Goal: Information Seeking & Learning: Check status

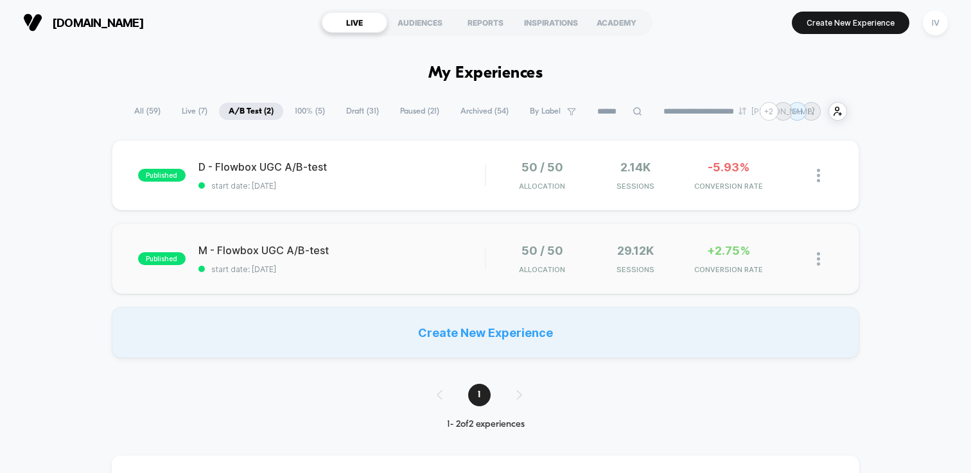
click at [419, 241] on div "published M - Flowbox UGC A/B-test start date: 10-9-2025 50 / 50 Allocation 29.…" at bounding box center [485, 258] width 747 height 71
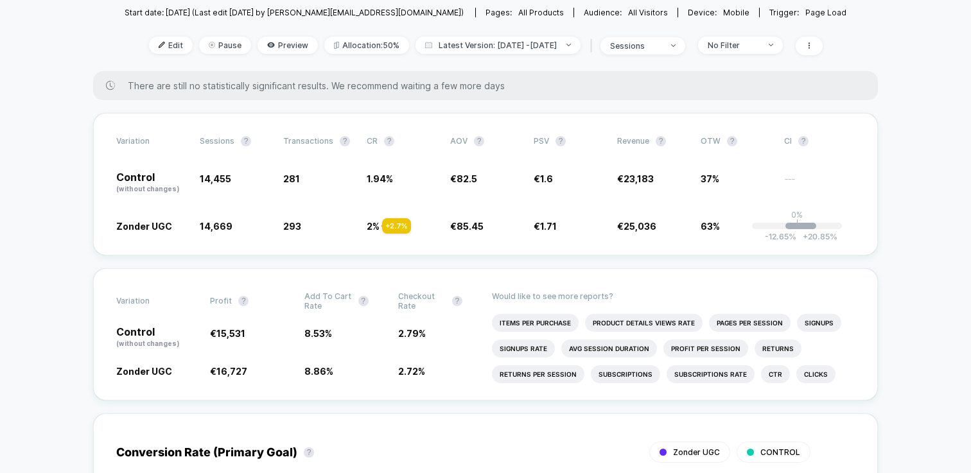
scroll to position [170, 0]
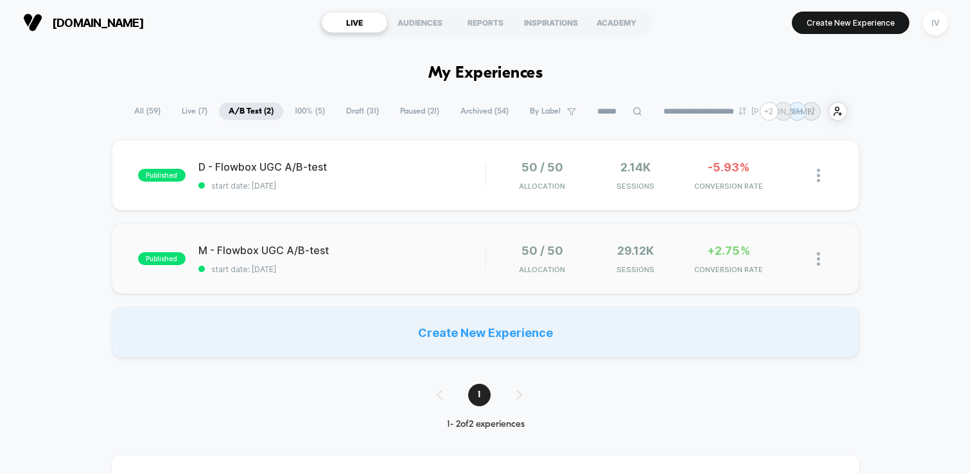
click at [399, 248] on span "M - Flowbox UGC A/B-test" at bounding box center [341, 250] width 286 height 13
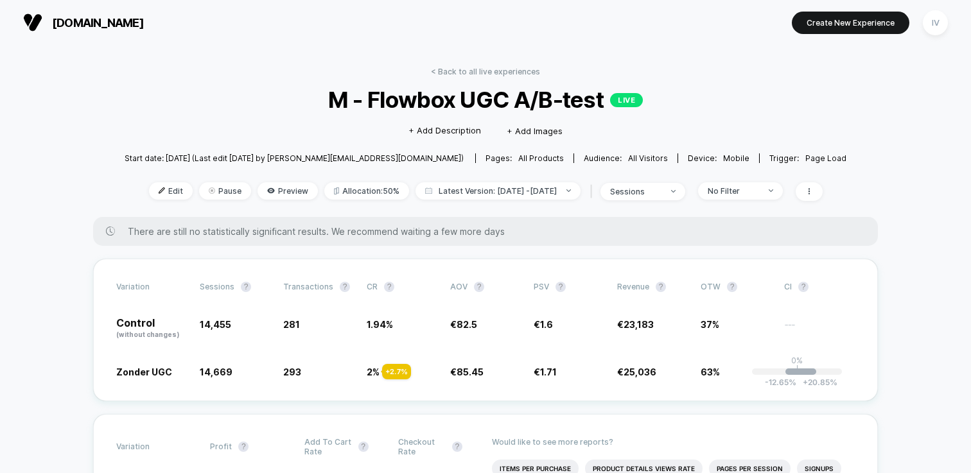
scroll to position [238, 0]
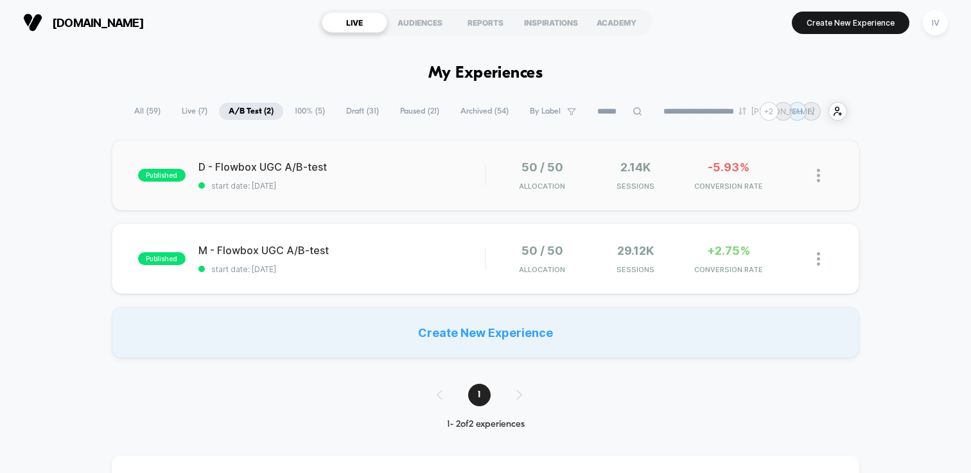
click at [390, 200] on div "published D - Flowbox UGC A/B-test start date: 10-9-2025 50 / 50 Allocation 2.1…" at bounding box center [485, 175] width 747 height 71
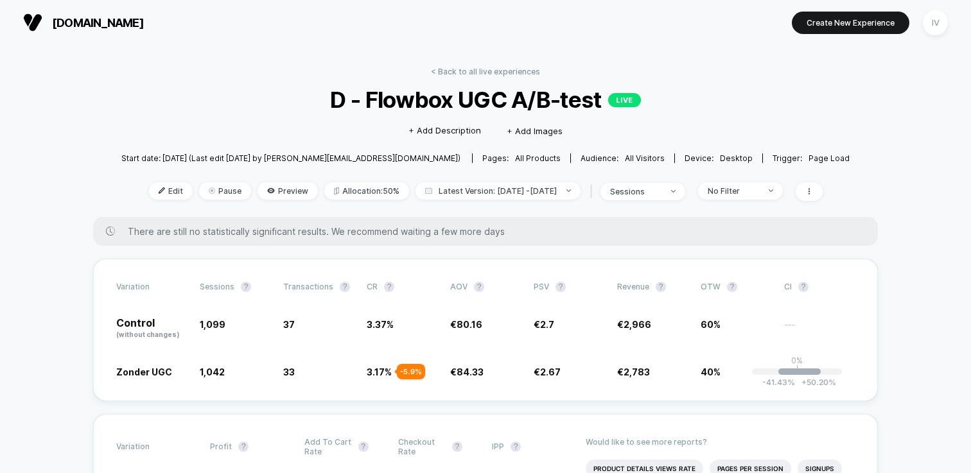
click at [488, 67] on link "< Back to all live experiences" at bounding box center [485, 72] width 109 height 10
